Goal: Obtain resource: Obtain resource

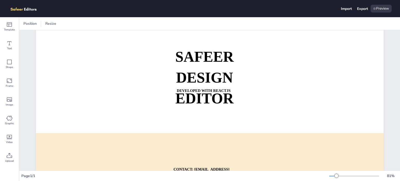
scroll to position [52, 0]
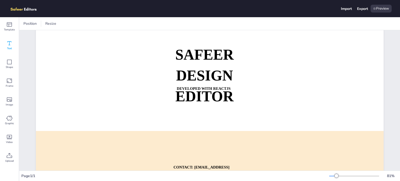
click at [10, 42] on icon at bounding box center [9, 43] width 6 height 6
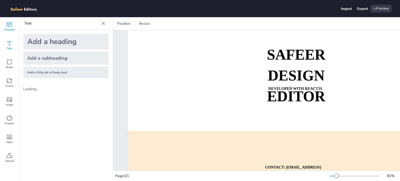
click at [6, 23] on div "Template" at bounding box center [9, 26] width 19 height 19
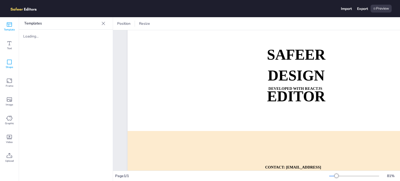
click at [11, 63] on icon at bounding box center [9, 62] width 5 height 5
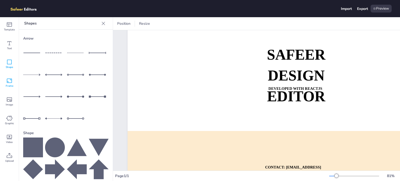
click at [9, 81] on icon at bounding box center [9, 81] width 6 height 6
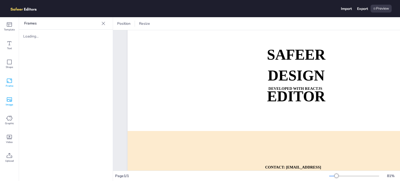
click at [9, 99] on icon at bounding box center [9, 99] width 6 height 6
click at [8, 116] on icon at bounding box center [9, 118] width 6 height 6
click at [8, 140] on icon at bounding box center [9, 137] width 6 height 6
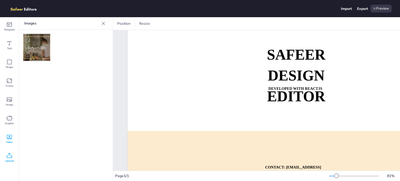
click at [10, 156] on icon at bounding box center [9, 156] width 6 height 6
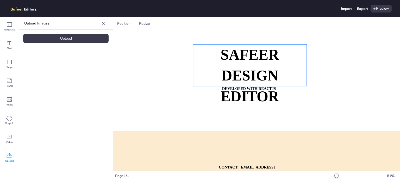
scroll to position [94, 46]
